Goal: Check status: Check status

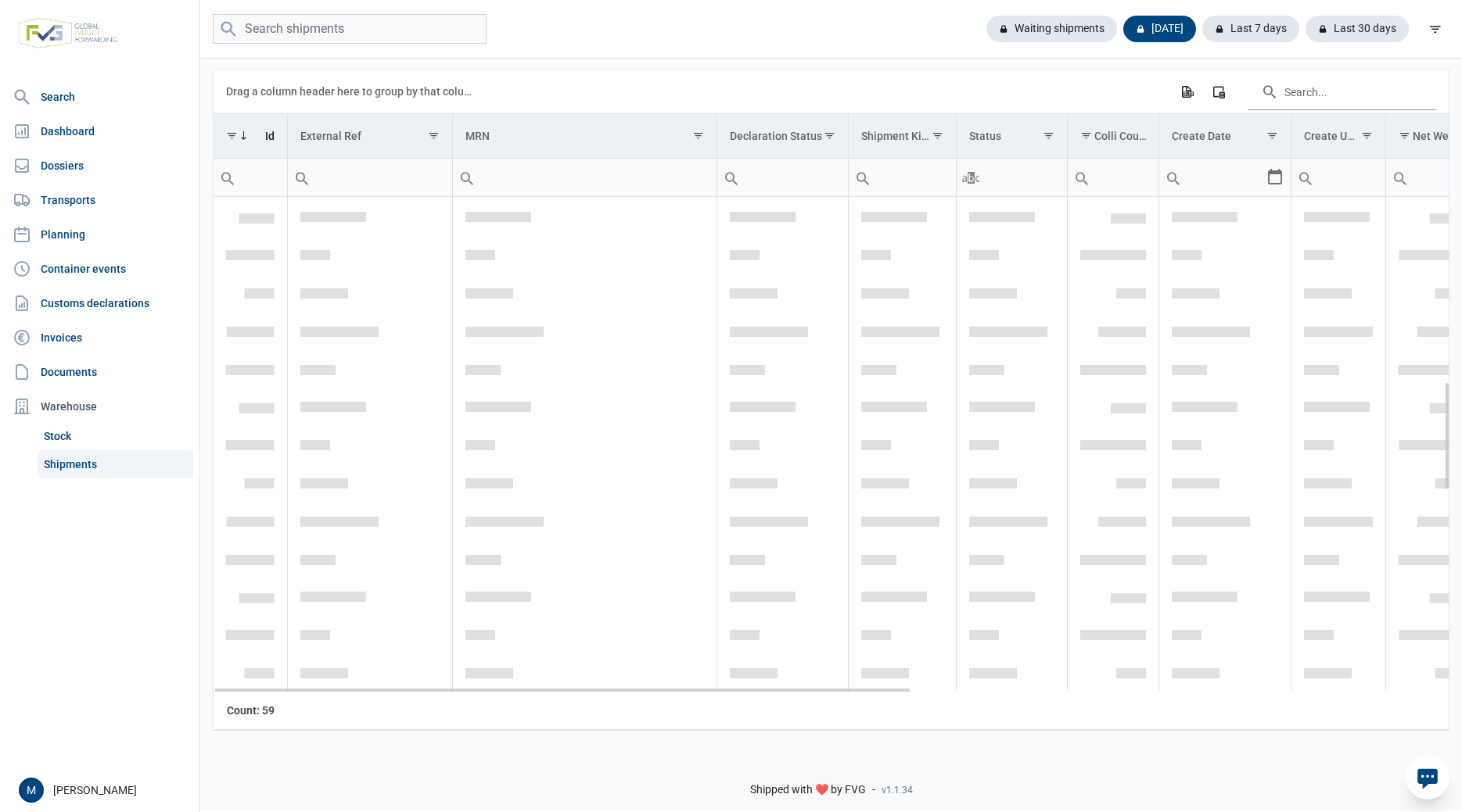
scroll to position [845, 0]
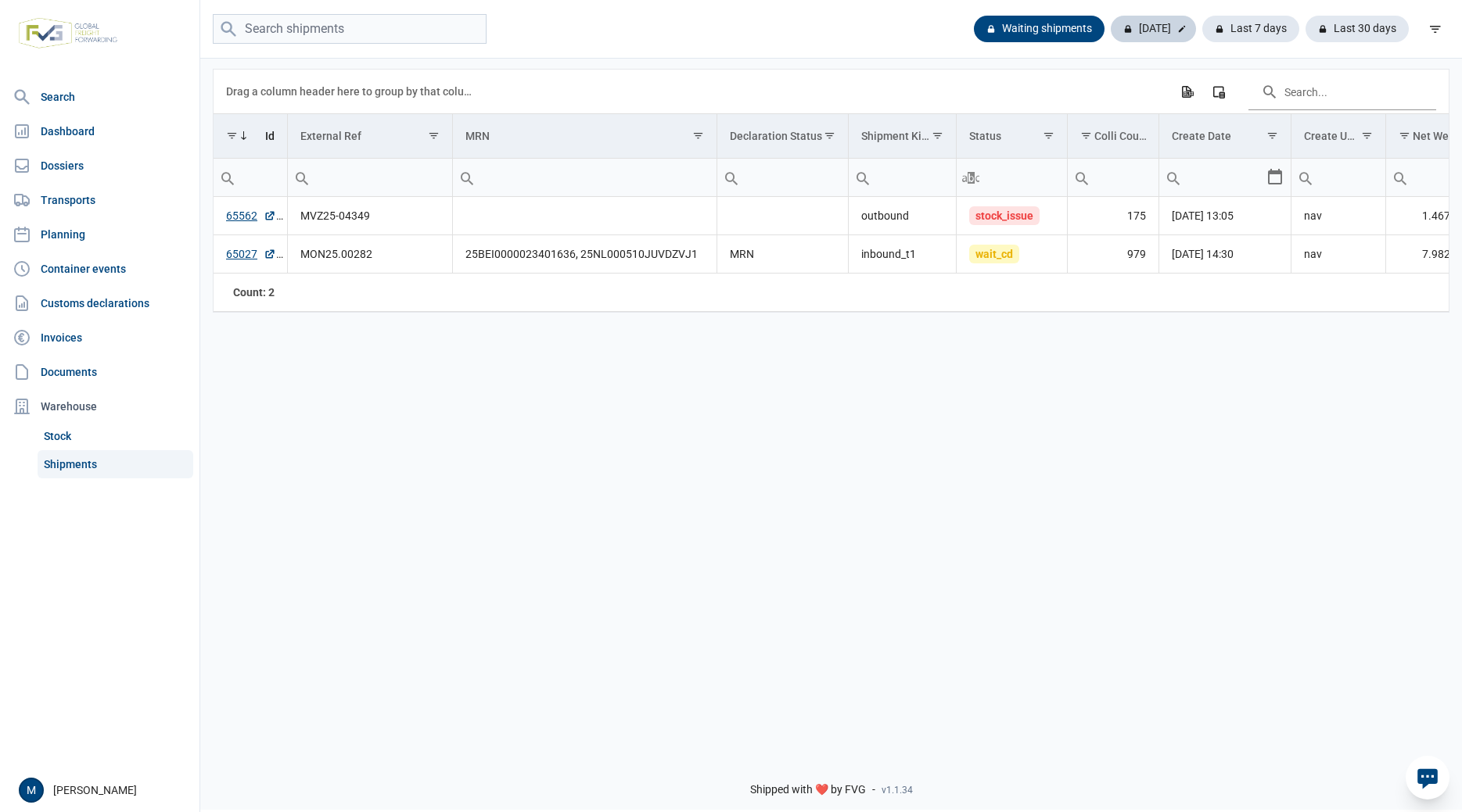
click at [1202, 32] on div "Today" at bounding box center [1250, 29] width 97 height 27
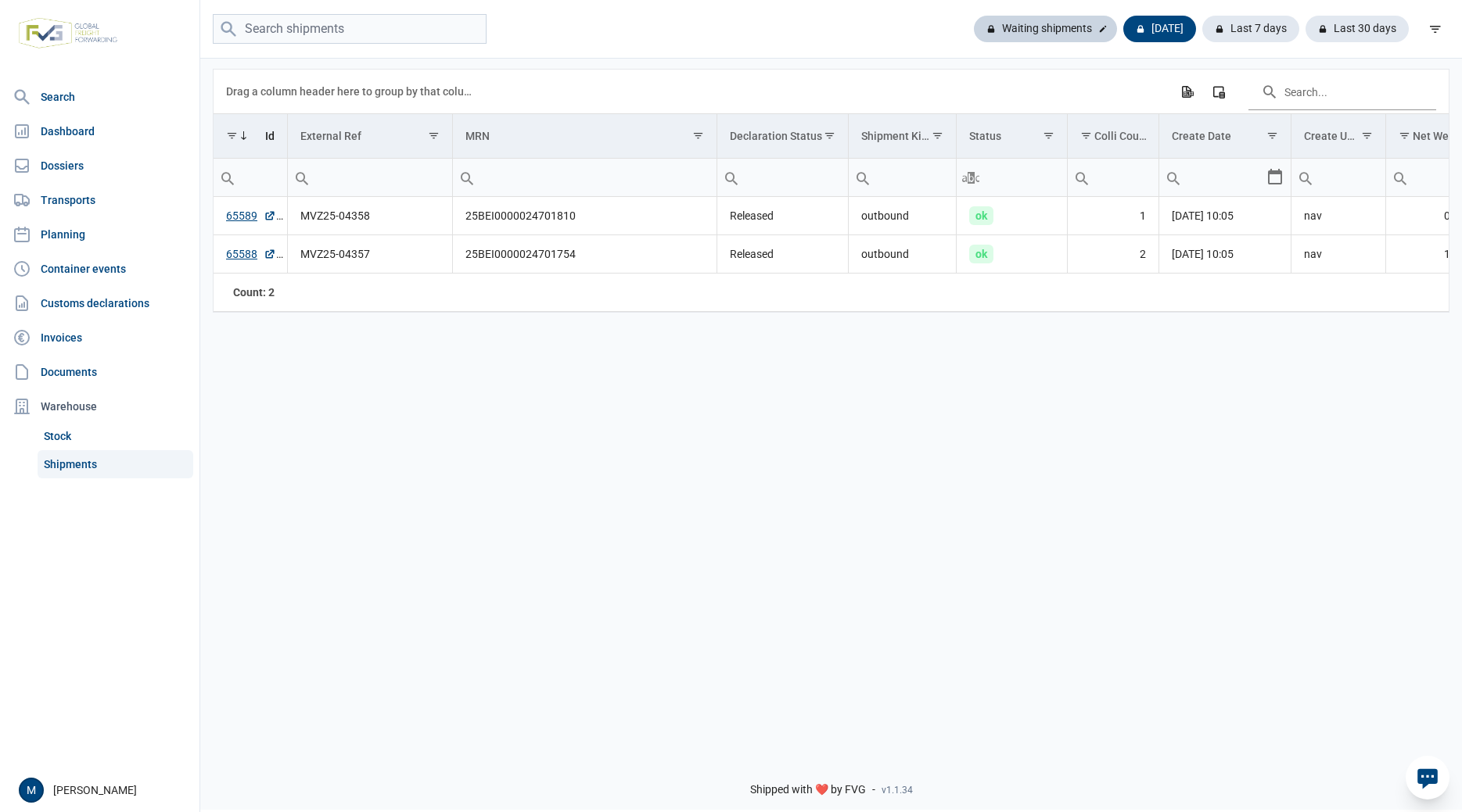
click at [1123, 30] on div "Waiting shipments" at bounding box center [1159, 29] width 73 height 27
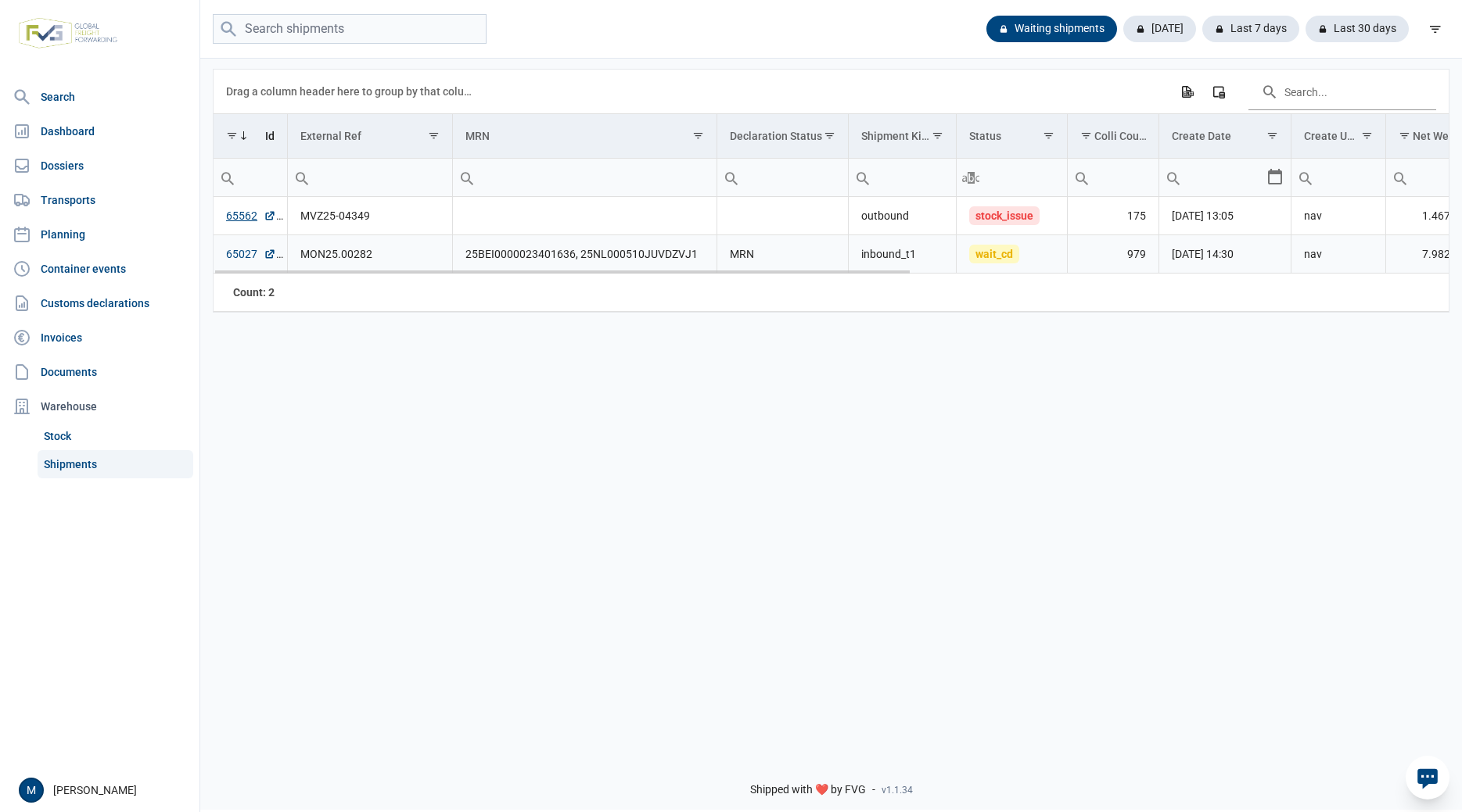
click at [248, 253] on link "65027" at bounding box center [250, 254] width 50 height 16
click at [415, 512] on div "Data grid with 2 rows and 18 columns Drag a column header here to group by that…" at bounding box center [831, 399] width 1262 height 687
click at [233, 253] on link "65027" at bounding box center [250, 254] width 50 height 16
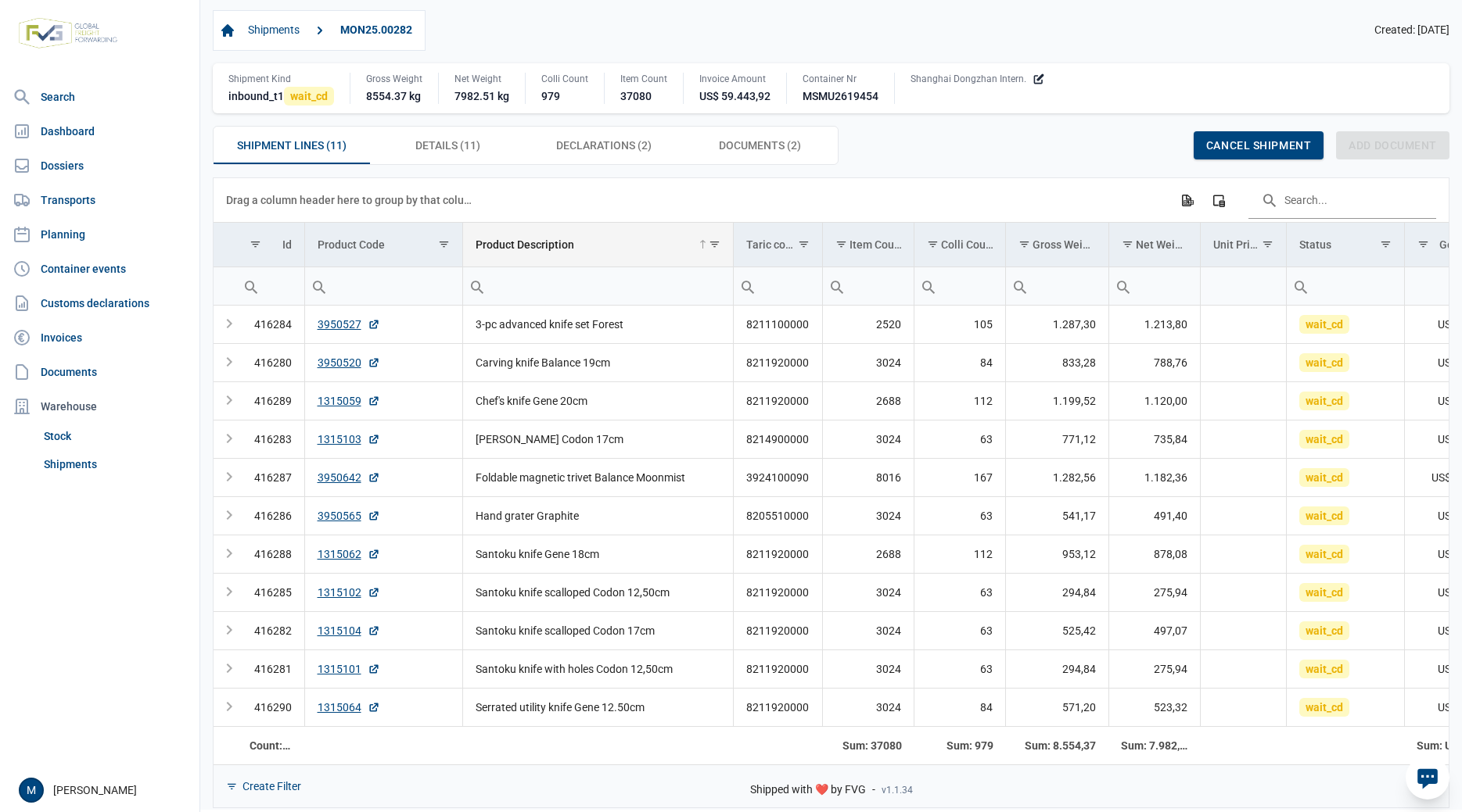
click at [552, 250] on div "Product Description" at bounding box center [524, 244] width 99 height 13
click at [544, 245] on div "Product Description" at bounding box center [524, 244] width 99 height 13
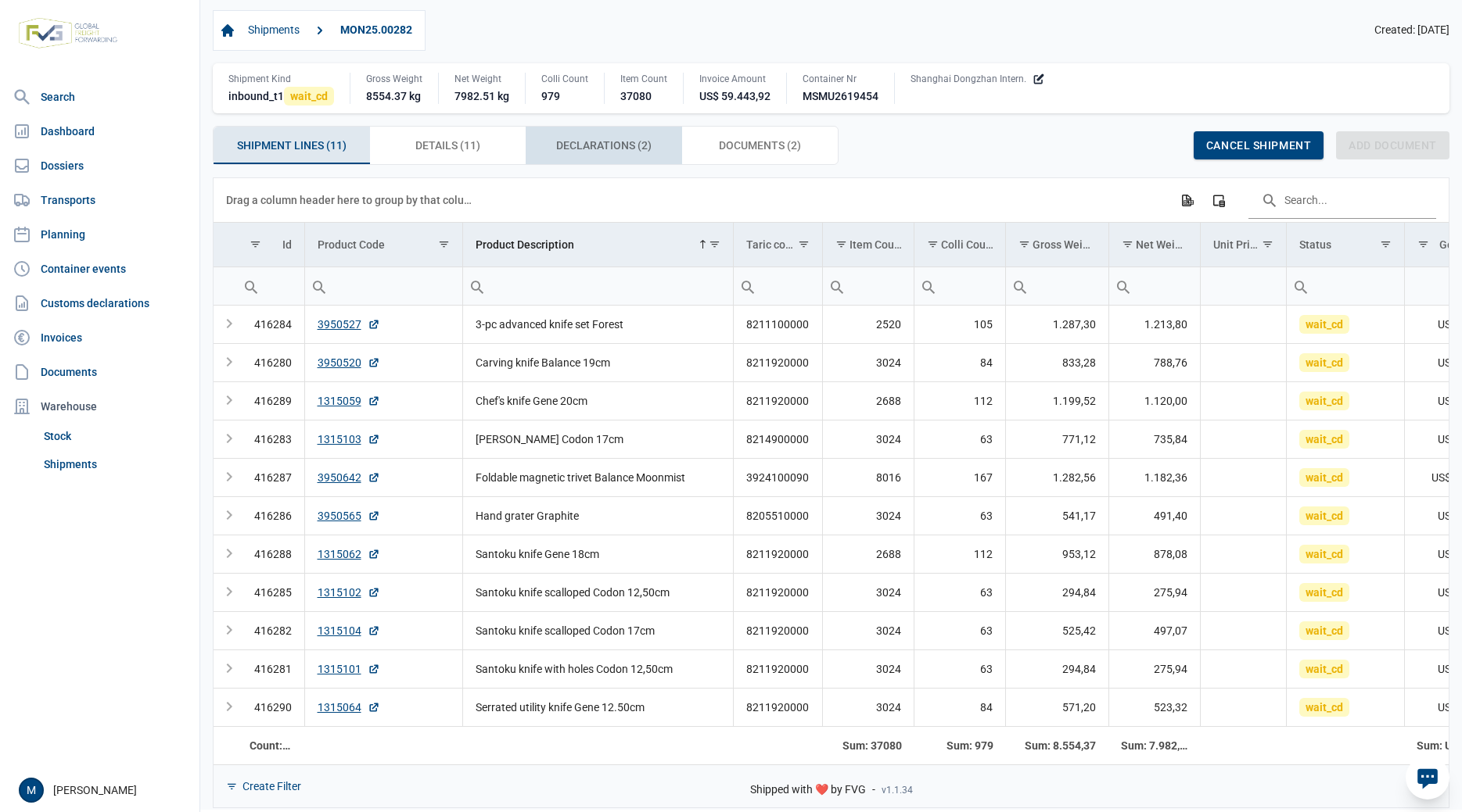
click at [601, 148] on span "Declarations (2) Declarations (2)" at bounding box center [603, 145] width 96 height 19
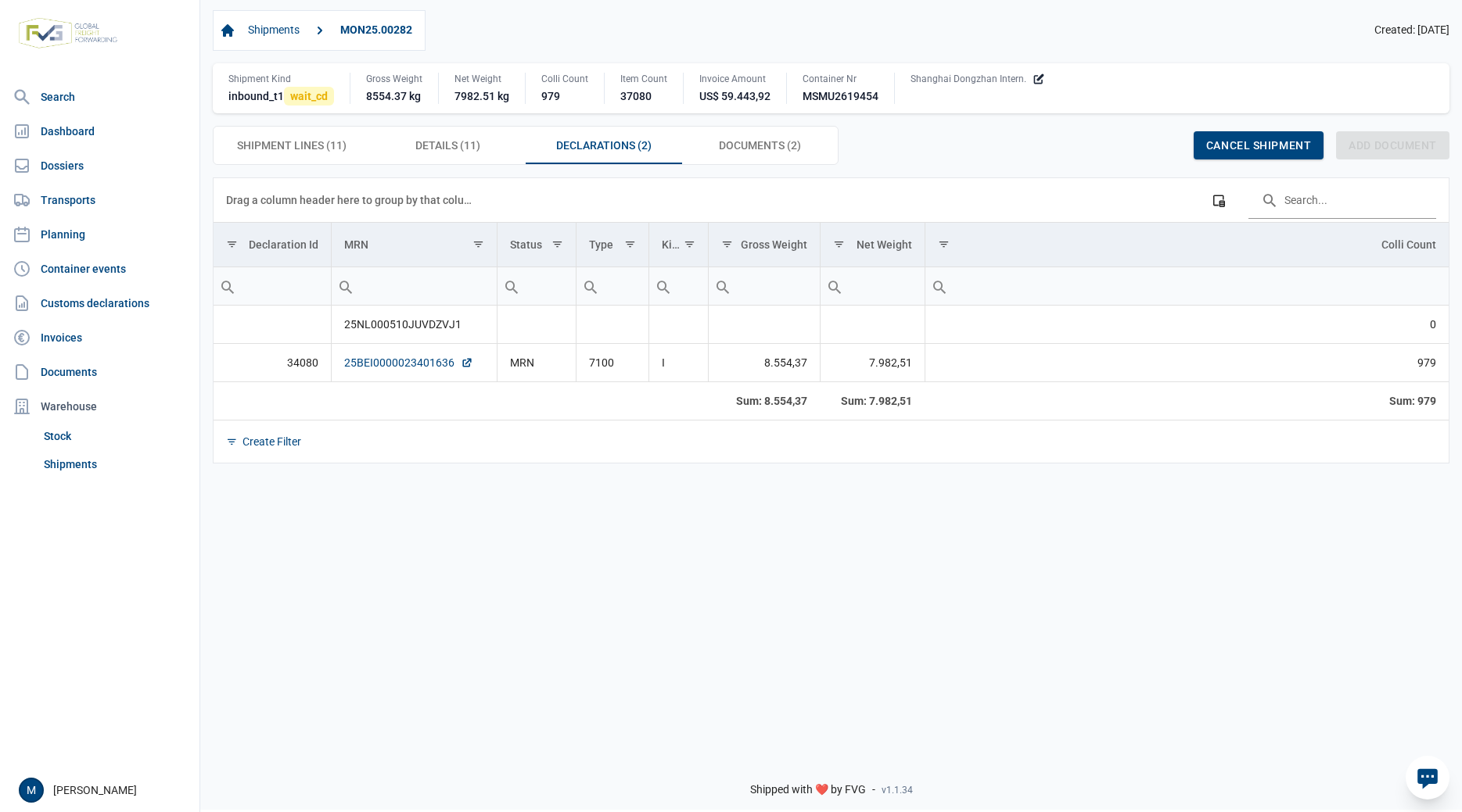
click at [398, 365] on link "25BEI0000023401636" at bounding box center [408, 363] width 129 height 16
